Goal: Transaction & Acquisition: Purchase product/service

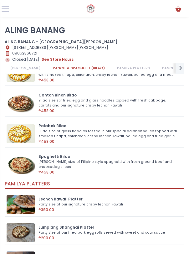
scroll to position [219, 0]
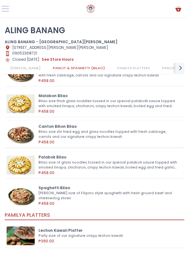
click at [21, 134] on img at bounding box center [21, 134] width 28 height 19
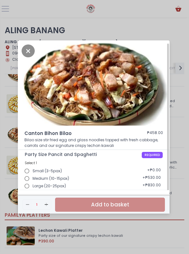
scroll to position [2, 0]
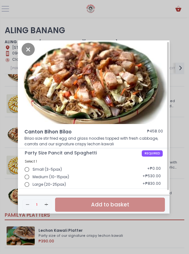
click at [53, 184] on span "Large (20-25pax)" at bounding box center [49, 184] width 33 height 6
click at [33, 184] on input "Large (20-25pax)" at bounding box center [26, 184] width 11 height 11
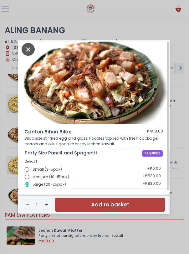
click at [29, 48] on icon "Close" at bounding box center [28, 49] width 13 height 13
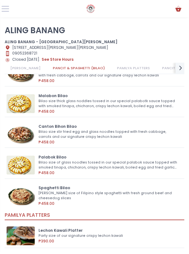
scroll to position [12, 0]
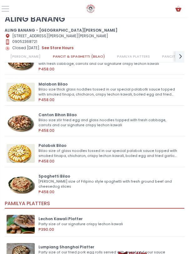
click at [25, 90] on img at bounding box center [21, 92] width 28 height 19
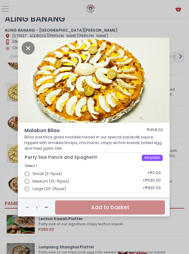
click at [31, 184] on input "Large (20-25pax)" at bounding box center [26, 188] width 11 height 11
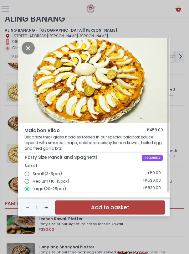
click at [32, 181] on input "Medium (10-15pax)" at bounding box center [26, 180] width 11 height 11
radio input "true"
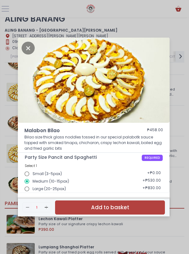
click at [52, 195] on div "Remove Created with Sketch. 1 Add Created with Sketch. Add to basket" at bounding box center [94, 204] width 152 height 23
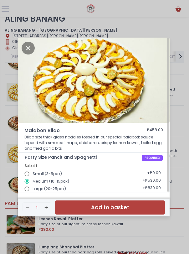
click at [52, 186] on span "Large (20-25pax)" at bounding box center [49, 189] width 33 height 6
click at [33, 186] on input "Large (20-25pax)" at bounding box center [26, 188] width 11 height 11
radio input "true"
radio input "false"
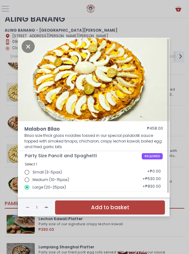
scroll to position [0, 0]
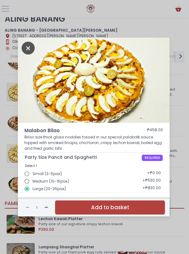
drag, startPoint x: 32, startPoint y: 49, endPoint x: 65, endPoint y: -20, distance: 75.8
click at [65, 0] on html "Cart Created with Sketch. Stockholm-icons / Text / Menu Created with Sketch. Ho…" at bounding box center [94, 115] width 189 height 254
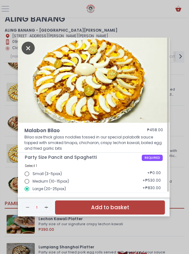
click at [25, 45] on icon "Close" at bounding box center [28, 48] width 13 height 13
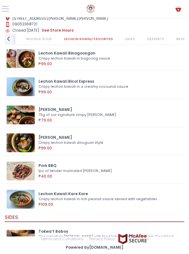
scroll to position [1655, 0]
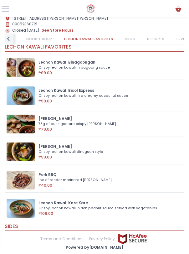
click at [31, 122] on img at bounding box center [21, 123] width 28 height 19
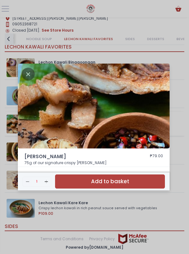
scroll to position [29, 0]
click at [24, 71] on icon "Close" at bounding box center [28, 74] width 13 height 13
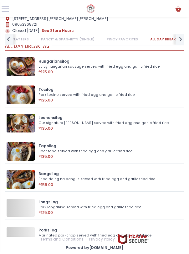
scroll to position [1123, 0]
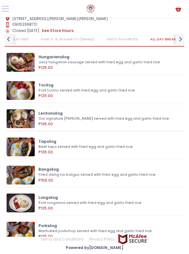
click at [22, 126] on img at bounding box center [21, 118] width 28 height 19
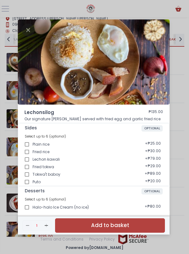
click at [13, 112] on div "Lechonsilog ₱135.00 Our signature lechon kawali served with fried egg and garli…" at bounding box center [94, 127] width 189 height 254
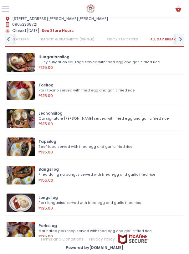
click at [15, 143] on img at bounding box center [21, 146] width 28 height 19
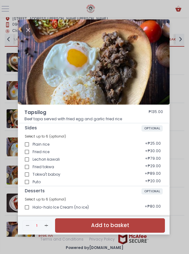
click at [9, 117] on div "Tapsilog ₱135.00 Beef tapa served with fried egg and garlic fried rice Sides OP…" at bounding box center [94, 127] width 189 height 254
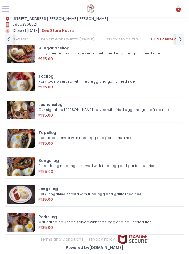
scroll to position [1092, 0]
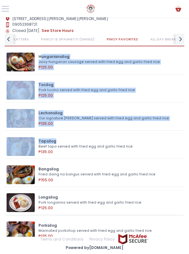
drag, startPoint x: 40, startPoint y: 86, endPoint x: 59, endPoint y: 141, distance: 57.8
click at [59, 141] on div "Hungariansilog Juicy hungarian sausage served with fried egg and garlic fried r…" at bounding box center [94, 244] width 179 height 389
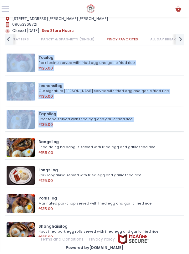
drag, startPoint x: 4, startPoint y: 75, endPoint x: 80, endPoint y: 122, distance: 89.7
click at [80, 125] on div "BILAO BUNDLES PANCIT & SPAGHETTI (BILAO) PAMILYA PLATTERS PANCIT & SPAGHETTI (S…" at bounding box center [94, 129] width 187 height 191
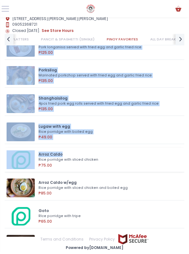
scroll to position [1280, 0]
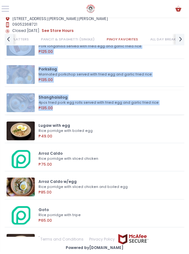
drag, startPoint x: 6, startPoint y: 82, endPoint x: 111, endPoint y: 112, distance: 109.2
click at [111, 112] on div "Hungariansilog Juicy hungarian sausage served with fried egg and garlic fried r…" at bounding box center [94, 88] width 179 height 389
copy div "Hungariansilog Juicy hungarian sausage served with fried egg and garlic fried r…"
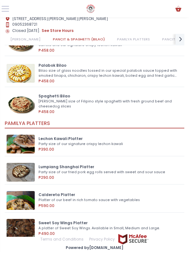
scroll to position [217, 0]
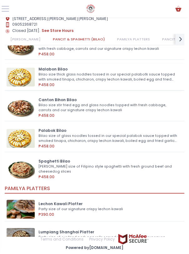
click at [47, 76] on div "Bilao size thick glass noddles tossed in our special palabotk sauce topped with…" at bounding box center [108, 77] width 140 height 10
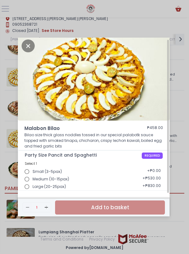
click at [41, 186] on span "Large (20-25pax)" at bounding box center [49, 187] width 33 height 6
click at [33, 186] on input "Large (20-25pax)" at bounding box center [26, 186] width 11 height 11
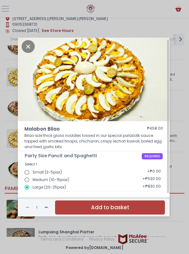
scroll to position [2, 0]
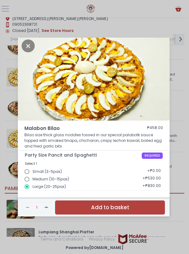
click at [119, 205] on button "Add to basket" at bounding box center [110, 207] width 110 height 14
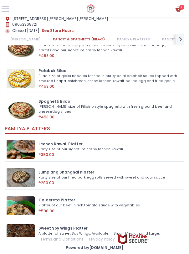
scroll to position [279, 0]
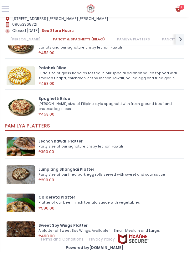
click at [156, 8] on icon "Cart Created with Sketch." at bounding box center [178, 9] width 8 height 8
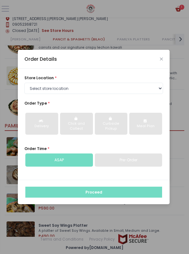
scroll to position [29, 0]
click at [143, 99] on div "store location * Select store location ALING [GEOGRAPHIC_DATA] - [GEOGRAPHIC_DA…" at bounding box center [94, 123] width 152 height 111
click at [145, 94] on div "store location * Select store location ALING [GEOGRAPHIC_DATA] - [GEOGRAPHIC_DA…" at bounding box center [94, 123] width 152 height 111
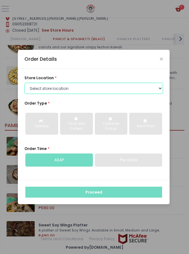
click at [147, 90] on select "Select store location ALING [GEOGRAPHIC_DATA] - [GEOGRAPHIC_DATA][PERSON_NAME] …" at bounding box center [93, 88] width 138 height 11
select select "614aea76e4942a4c99b3f7f2"
click at [24, 83] on select "Select store location ALING [GEOGRAPHIC_DATA] - [GEOGRAPHIC_DATA][PERSON_NAME] …" at bounding box center [93, 88] width 138 height 11
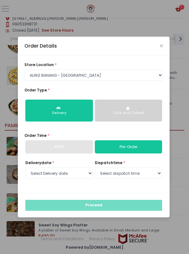
click at [125, 118] on button "Click and Collect" at bounding box center [129, 110] width 68 height 22
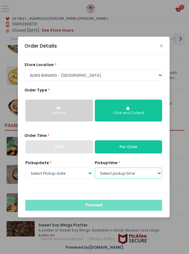
drag, startPoint x: 144, startPoint y: 176, endPoint x: 108, endPoint y: 174, distance: 35.4
click at [144, 176] on select "Select pickup time" at bounding box center [129, 172] width 68 height 11
click at [95, 167] on select "Select pickup time" at bounding box center [129, 172] width 68 height 11
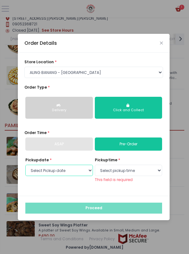
click at [64, 170] on select "Select Pickup date [DATE] [DATE] [DATE] [DATE] [DATE] [DATE]" at bounding box center [59, 169] width 68 height 11
select select "[DATE]"
click at [25, 167] on select "Select Pickup date [DATE] [DATE] [DATE] [DATE] [DATE] [DATE]" at bounding box center [59, 169] width 68 height 11
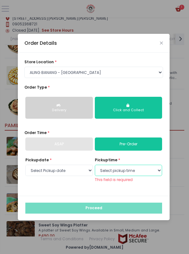
click at [112, 171] on select "Select pickup time 07:00 AM - 07:30 AM 07:30 AM - 08:00 AM 08:00 AM - 08:30 AM …" at bounding box center [129, 169] width 68 height 11
select select "15:00"
click at [95, 167] on select "Select pickup time 07:00 AM - 07:30 AM 07:30 AM - 08:00 AM 08:00 AM - 08:30 AM …" at bounding box center [129, 169] width 68 height 11
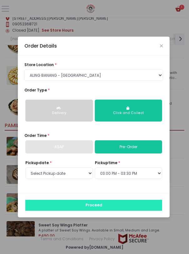
click at [123, 201] on button "Proceed" at bounding box center [93, 204] width 137 height 11
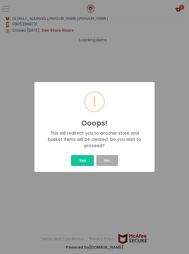
scroll to position [29, 0]
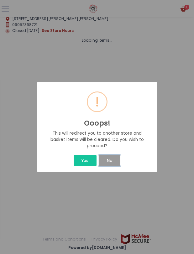
click at [115, 161] on button "No" at bounding box center [109, 160] width 22 height 11
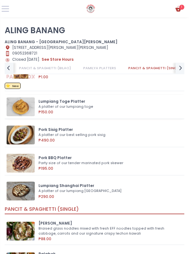
scroll to position [531, 0]
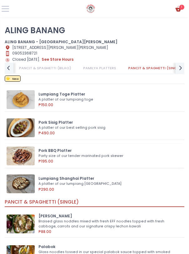
click at [27, 163] on img at bounding box center [21, 155] width 28 height 19
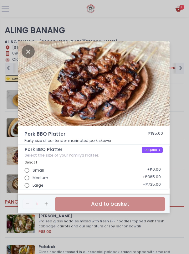
scroll to position [2, 0]
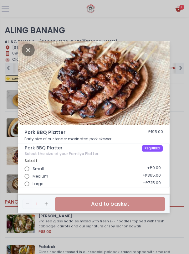
click at [156, 152] on div "Pork BBQ Platter ₱195.00 Party size of our tender marinated pork skewer Pork BB…" at bounding box center [94, 127] width 189 height 254
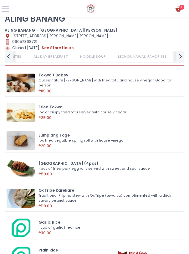
scroll to position [1876, 0]
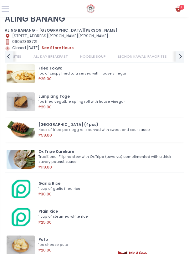
click at [26, 127] on img at bounding box center [21, 129] width 28 height 19
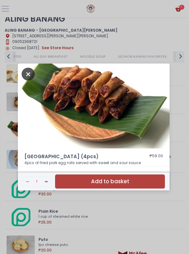
click at [27, 74] on icon "Close" at bounding box center [28, 74] width 13 height 13
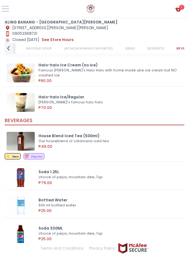
scroll to position [29, 0]
